Goal: Find specific page/section: Find specific page/section

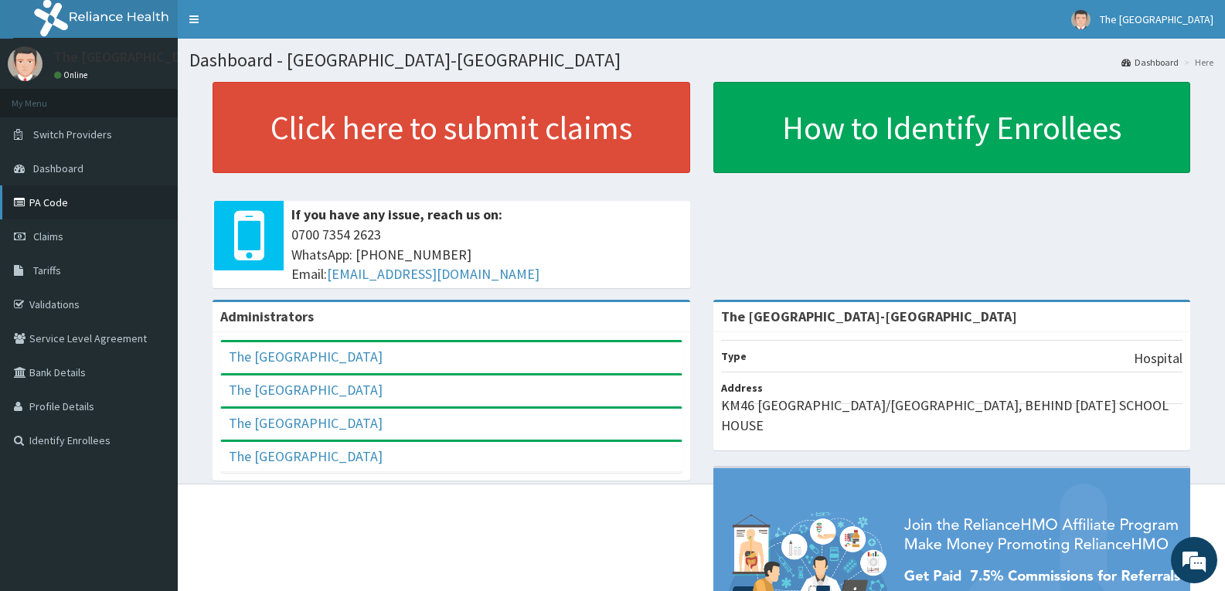
click at [75, 206] on link "PA Code" at bounding box center [89, 203] width 178 height 34
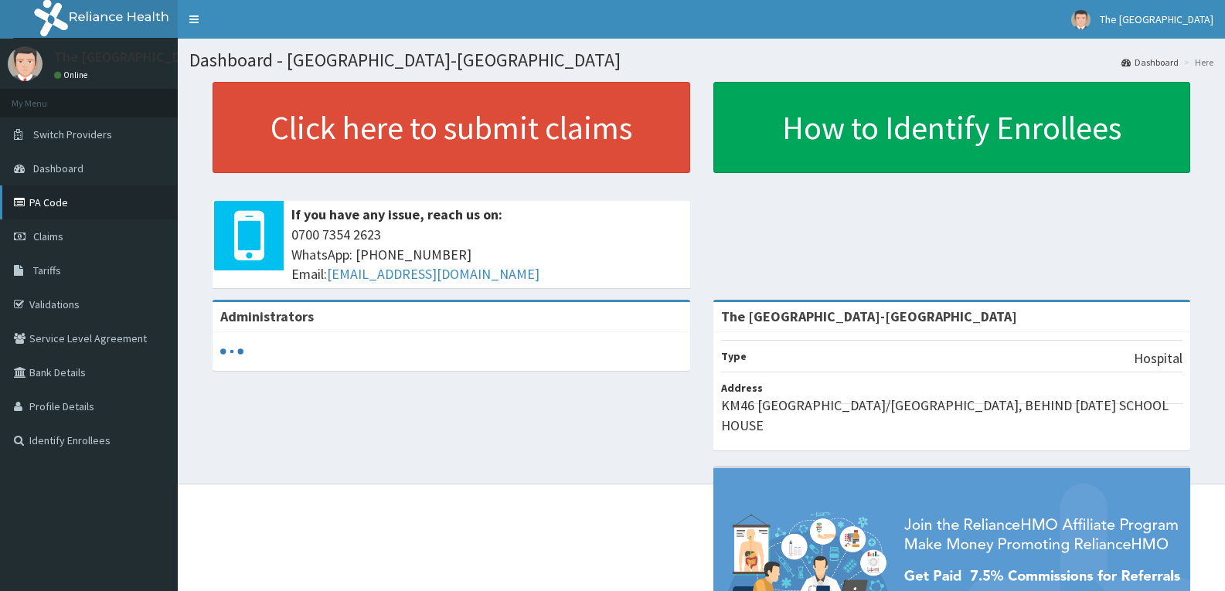
click at [83, 203] on link "PA Code" at bounding box center [89, 203] width 178 height 34
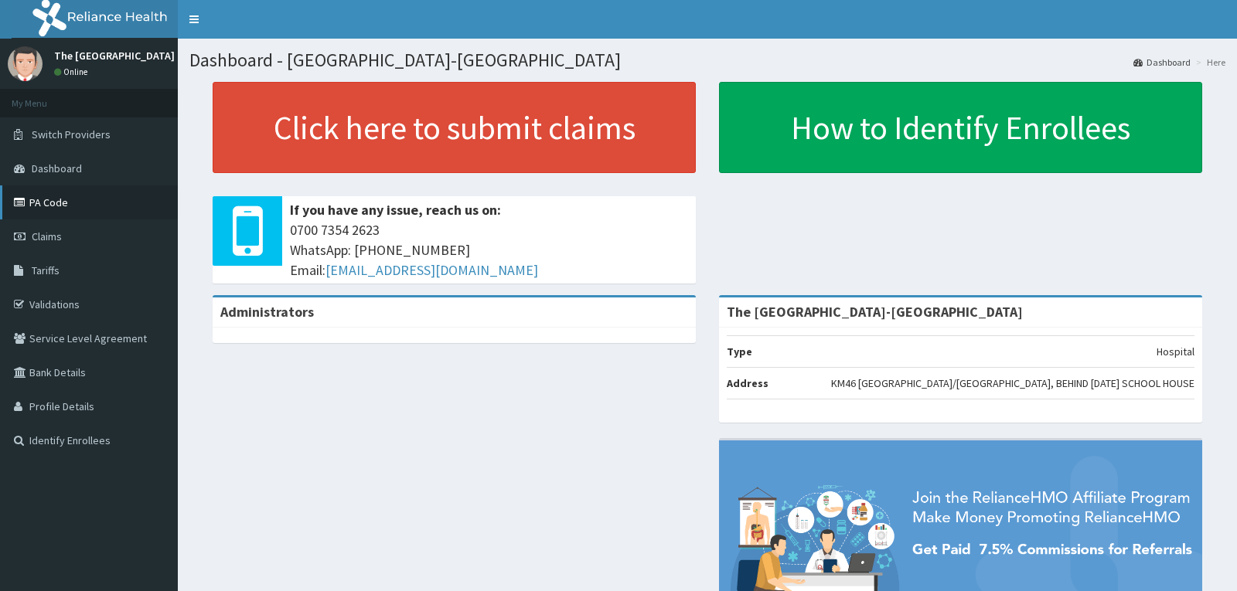
click at [88, 208] on link "PA Code" at bounding box center [89, 203] width 178 height 34
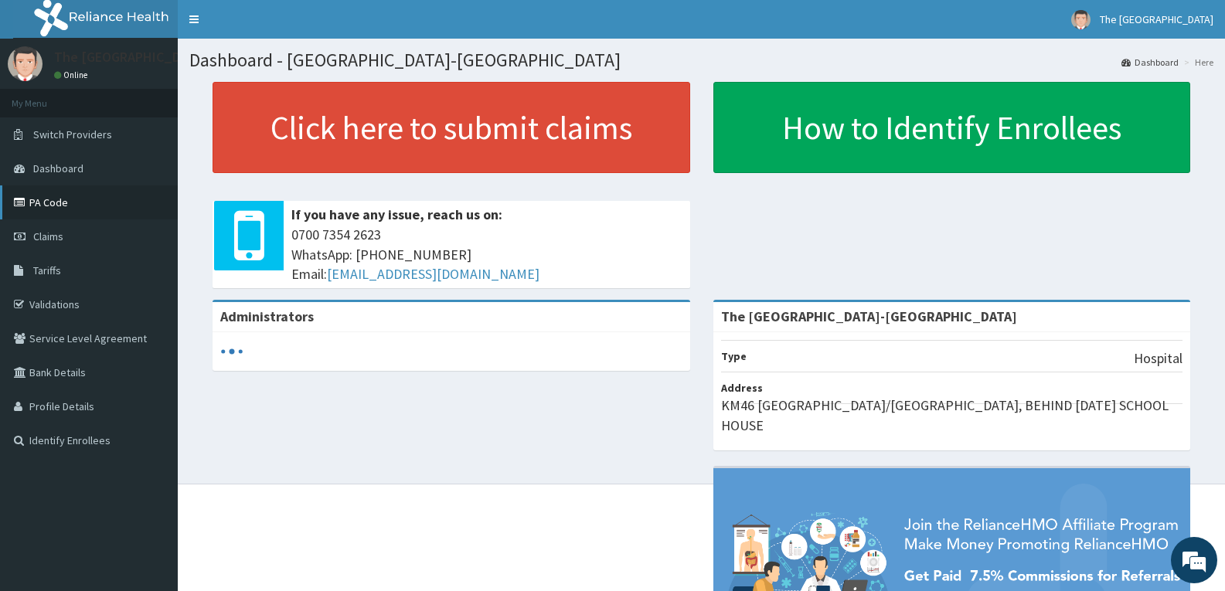
click at [89, 212] on link "PA Code" at bounding box center [89, 203] width 178 height 34
